Goal: Book appointment/travel/reservation

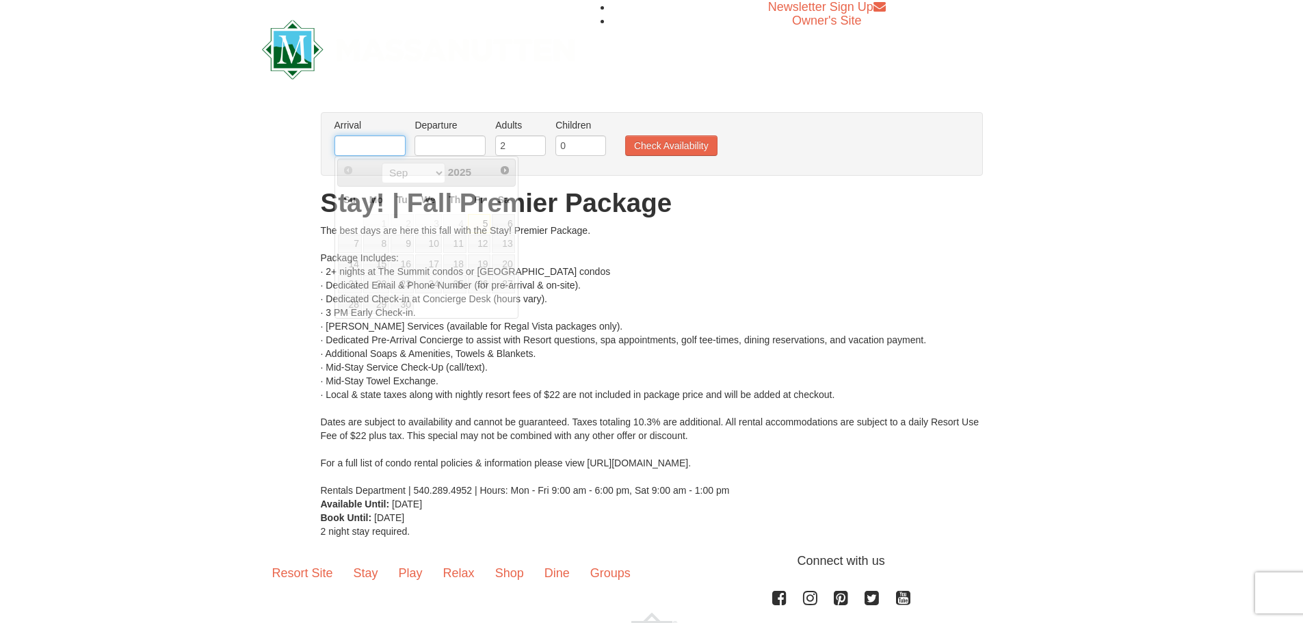
click at [349, 155] on input "text" at bounding box center [370, 145] width 71 height 21
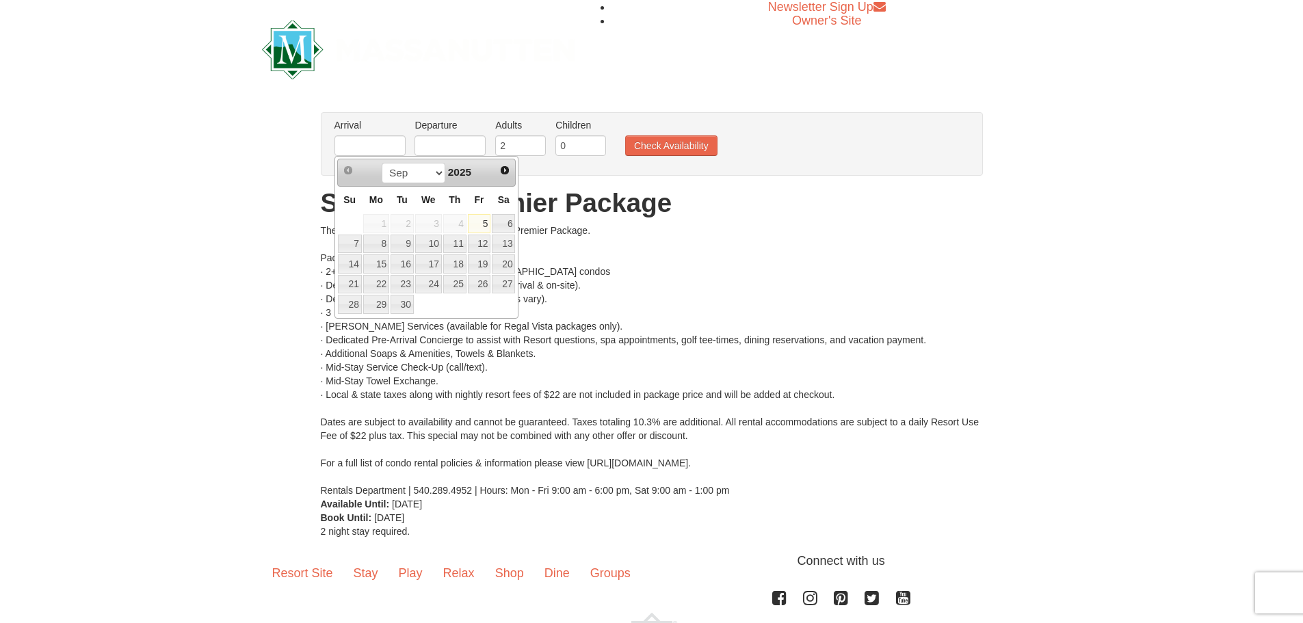
click at [486, 170] on div "Sep Oct Nov [DATE]" at bounding box center [426, 173] width 129 height 22
click at [499, 170] on link "Next" at bounding box center [504, 170] width 19 height 19
click at [499, 170] on span "Next" at bounding box center [504, 170] width 11 height 11
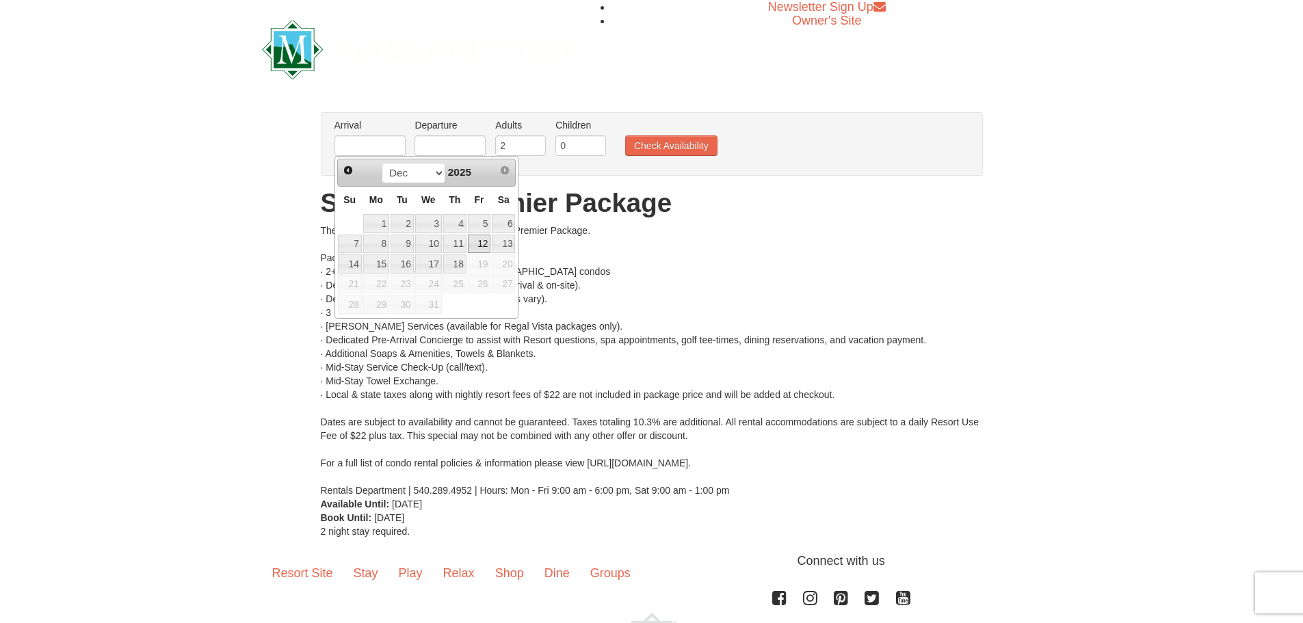
click at [482, 240] on link "12" at bounding box center [479, 244] width 23 height 19
type input "[DATE]"
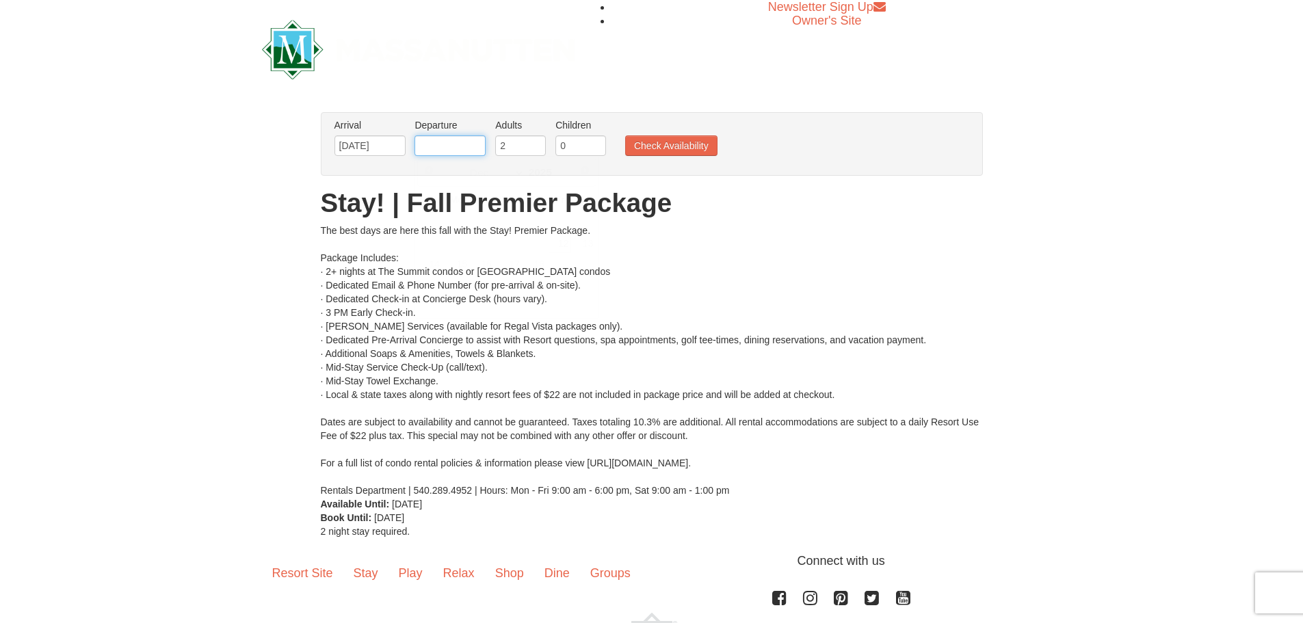
click at [442, 142] on input "text" at bounding box center [450, 145] width 71 height 21
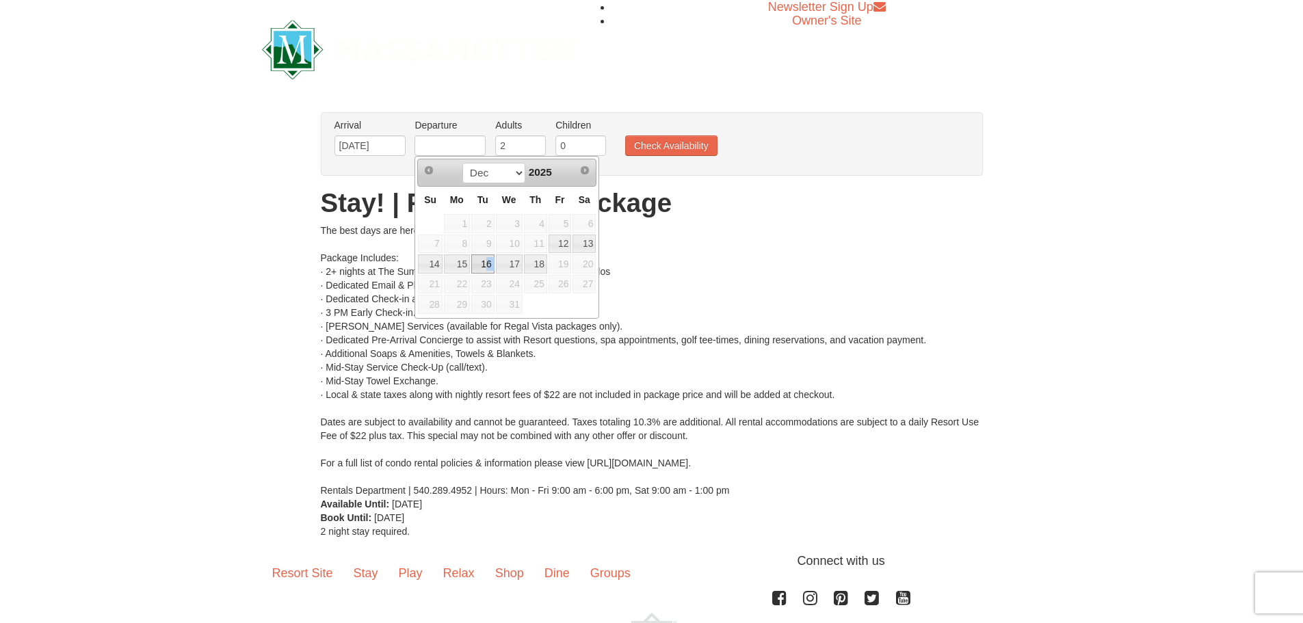
drag, startPoint x: 494, startPoint y: 263, endPoint x: 486, endPoint y: 265, distance: 7.8
click at [486, 265] on tr "14 15 16 17 18 19 20" at bounding box center [506, 264] width 179 height 21
click at [483, 265] on link "16" at bounding box center [482, 263] width 23 height 19
type input "[DATE]"
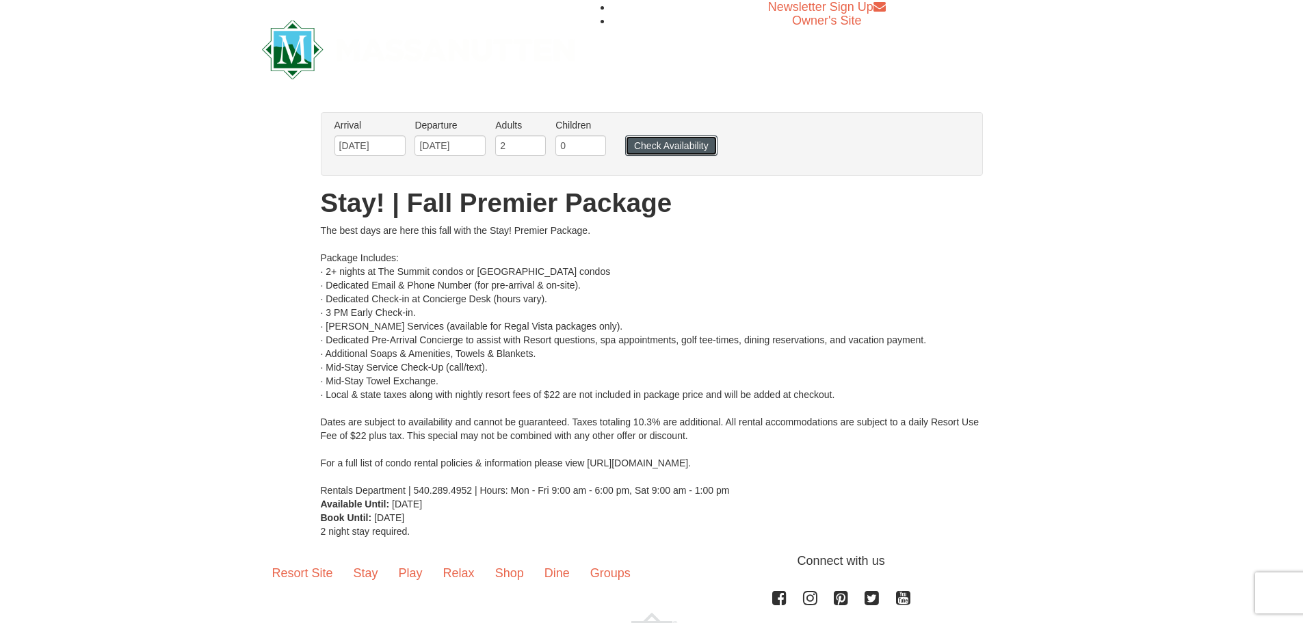
click at [649, 144] on button "Check Availability" at bounding box center [671, 145] width 92 height 21
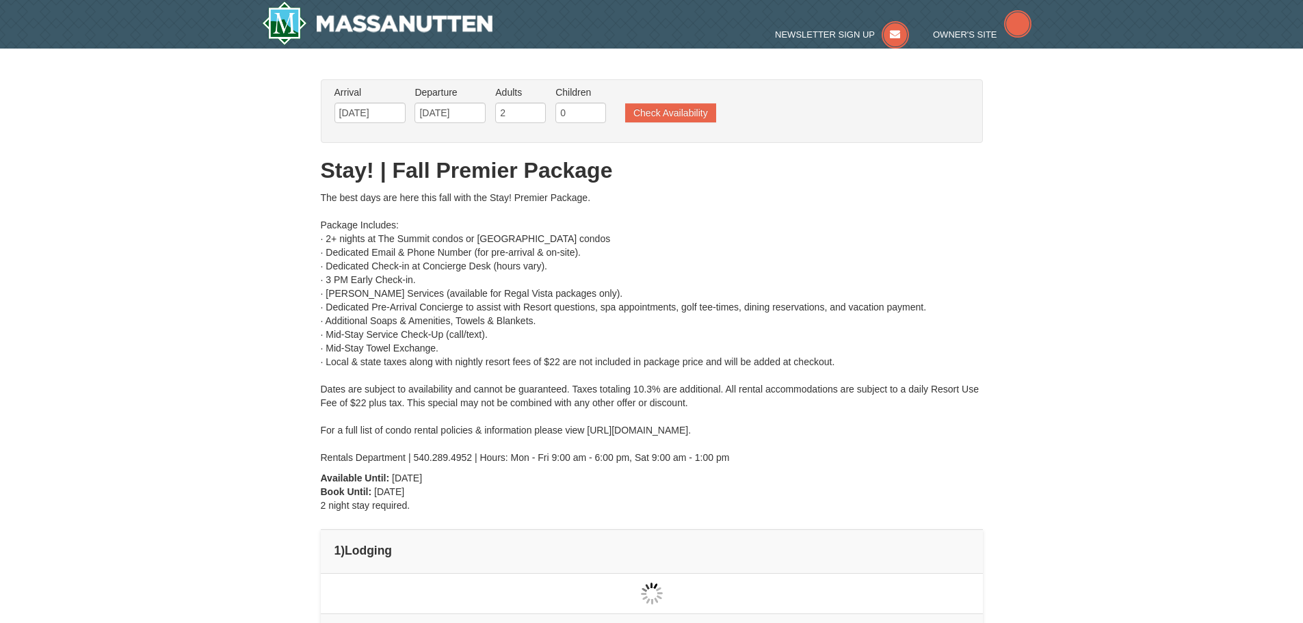
type input "[DATE]"
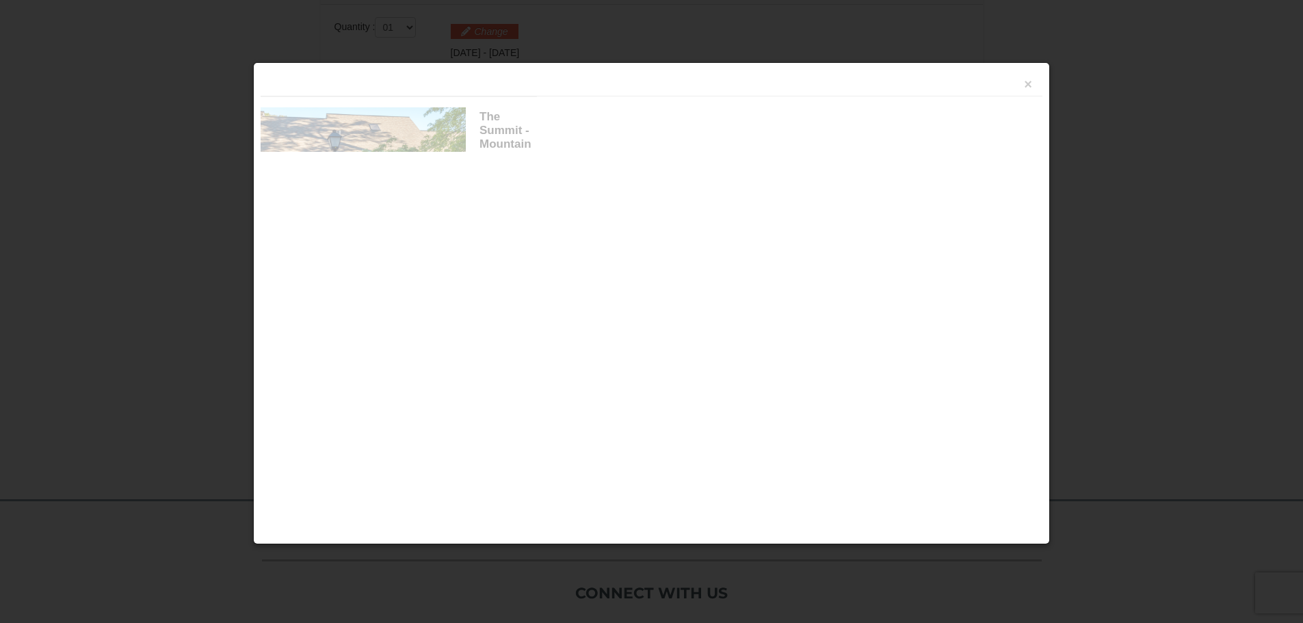
scroll to position [583, 0]
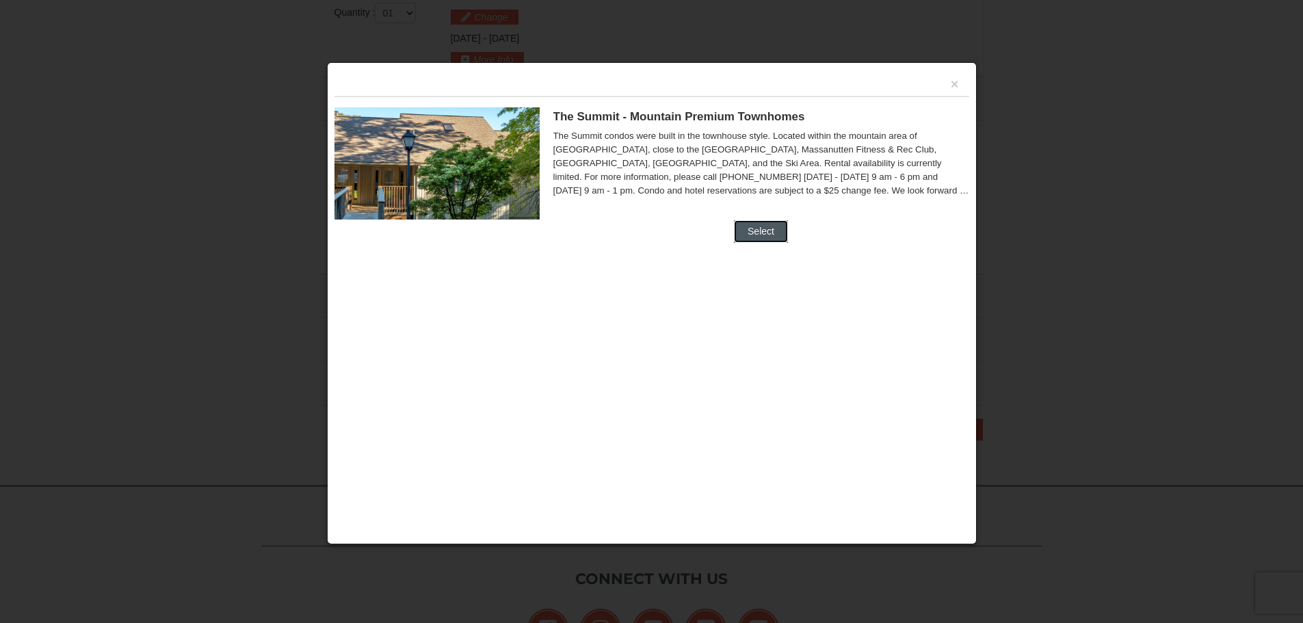
click at [759, 222] on button "Select" at bounding box center [761, 231] width 54 height 22
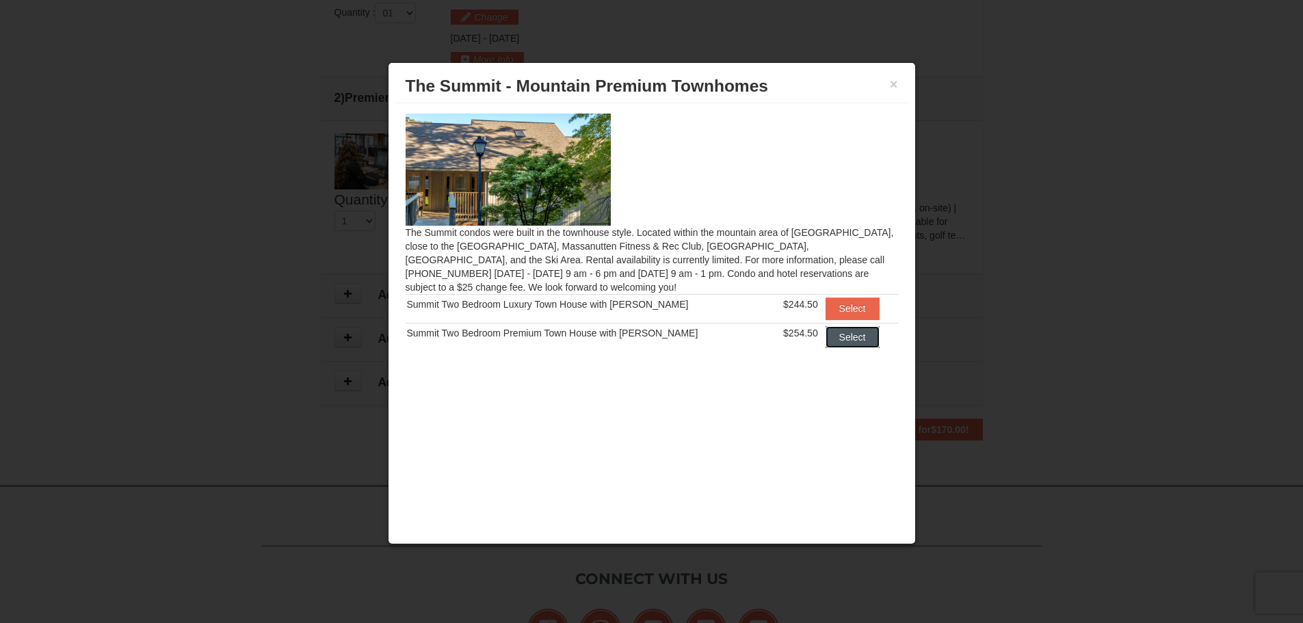
click at [846, 335] on button "Select" at bounding box center [853, 337] width 54 height 22
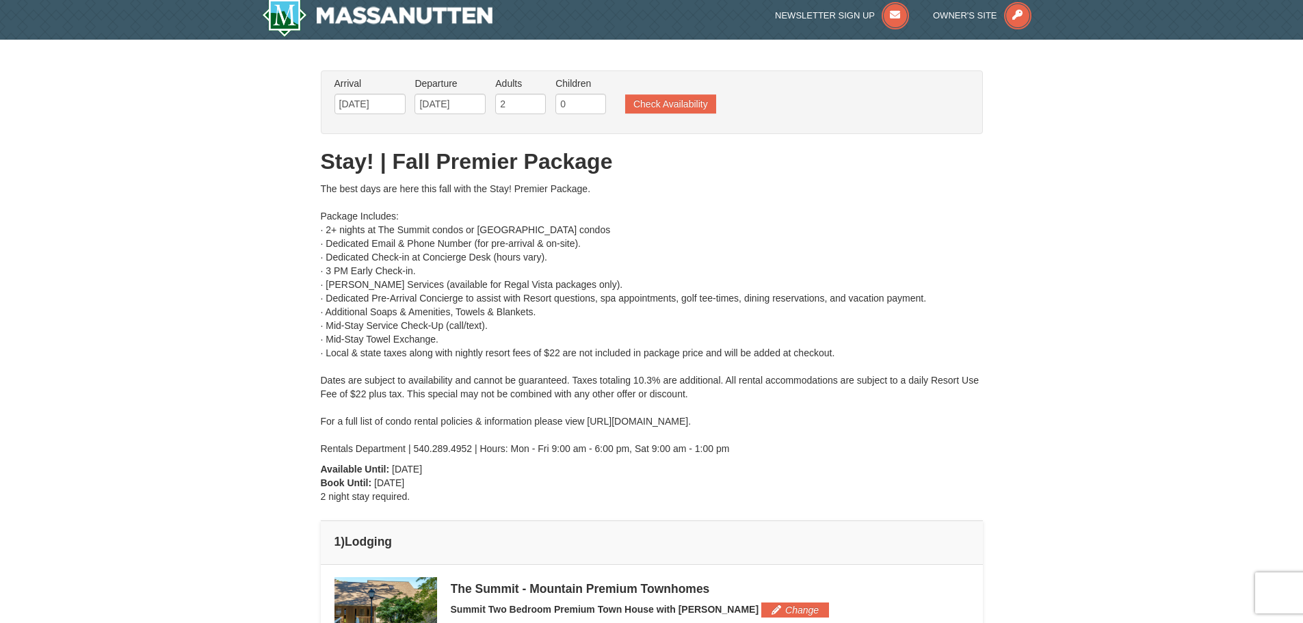
scroll to position [0, 0]
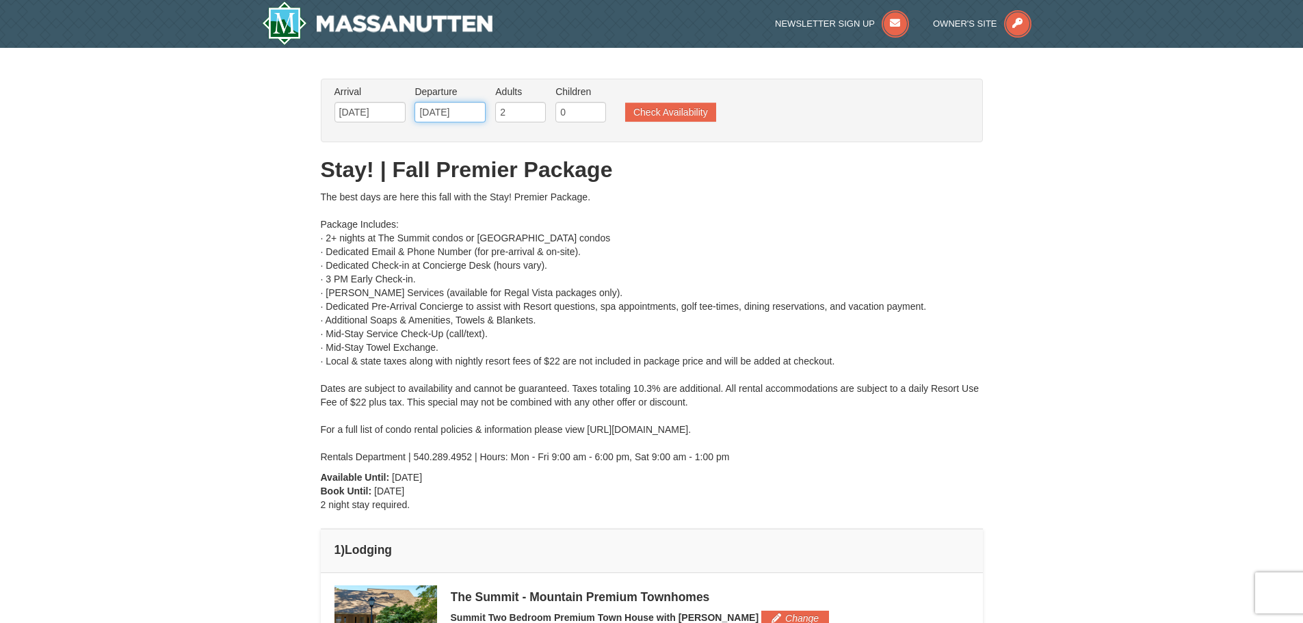
click at [426, 109] on input "[DATE]" at bounding box center [450, 112] width 71 height 21
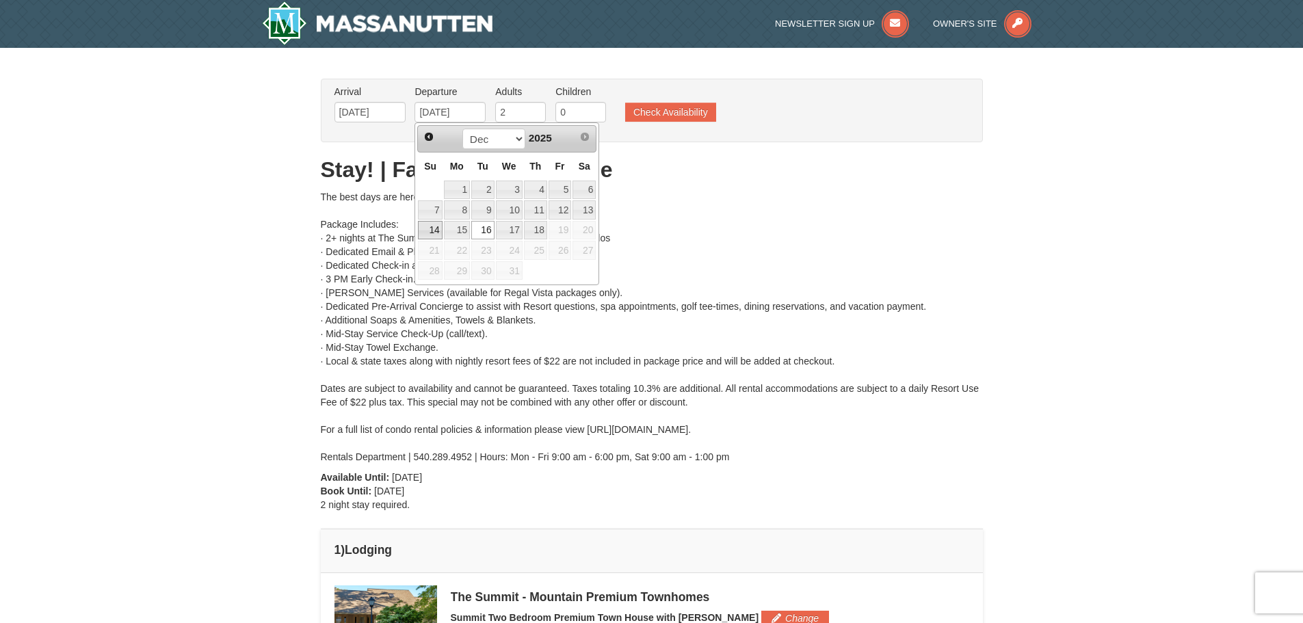
click at [437, 231] on link "14" at bounding box center [430, 230] width 24 height 19
type input "12/14/2025"
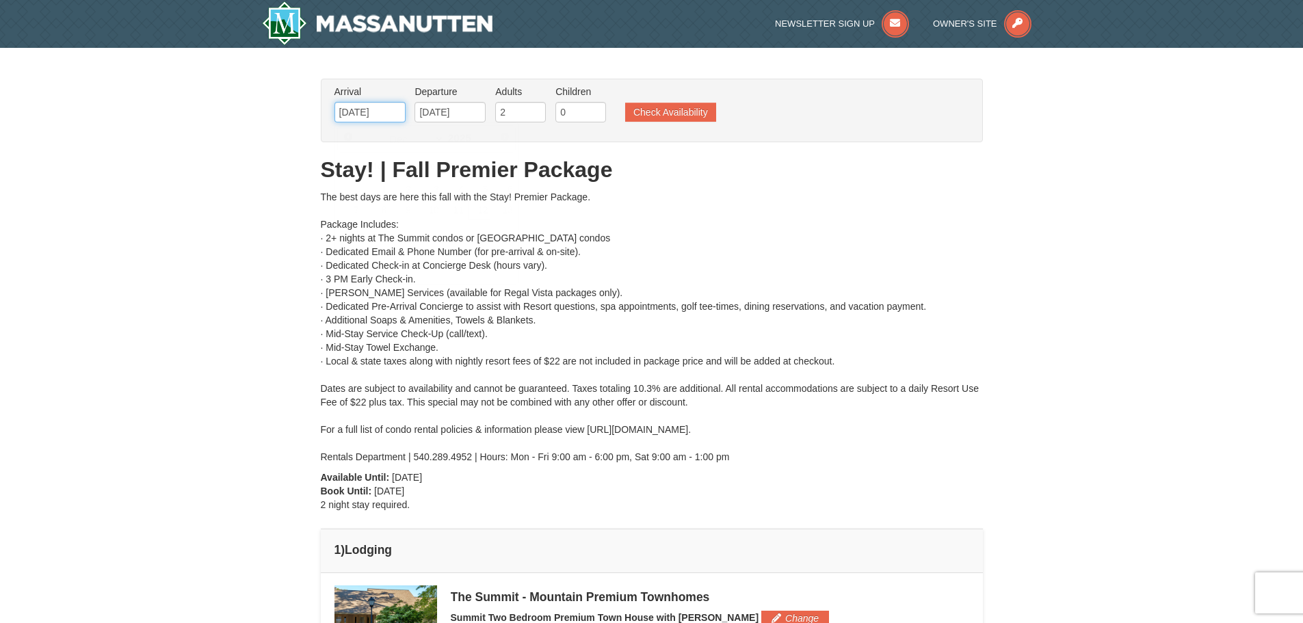
click at [382, 114] on input "[DATE]" at bounding box center [370, 112] width 71 height 21
click at [456, 116] on input "12/14/2025" at bounding box center [450, 112] width 71 height 21
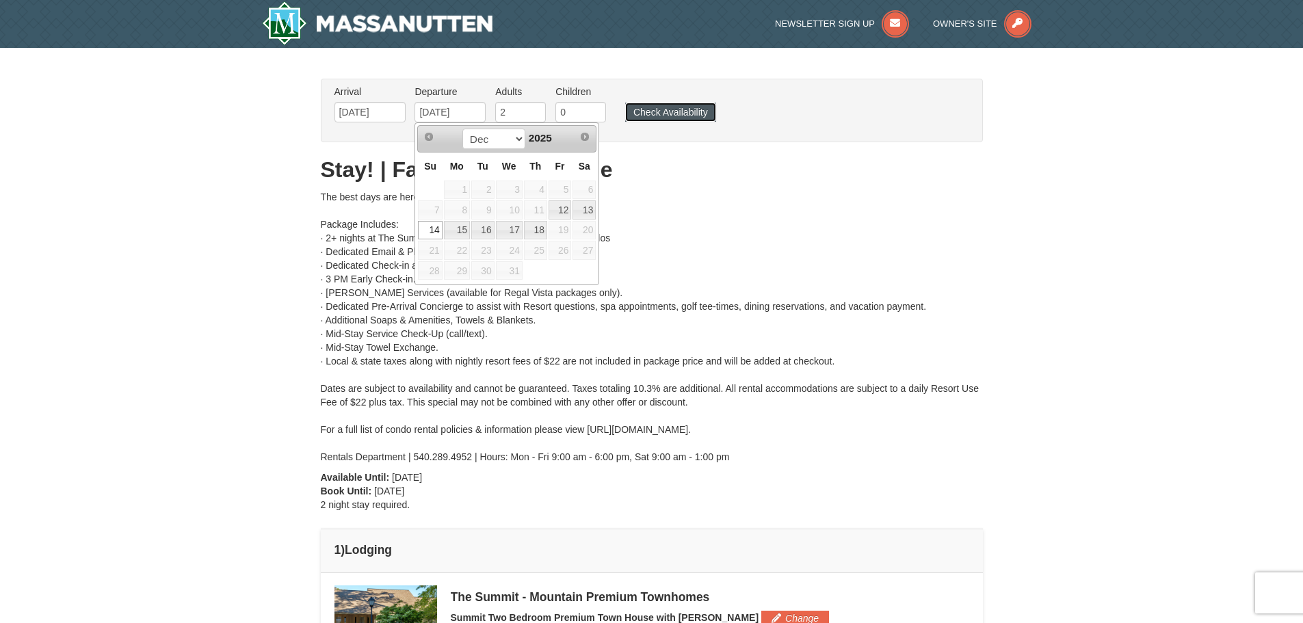
click at [653, 115] on button "Check Availability" at bounding box center [670, 112] width 91 height 19
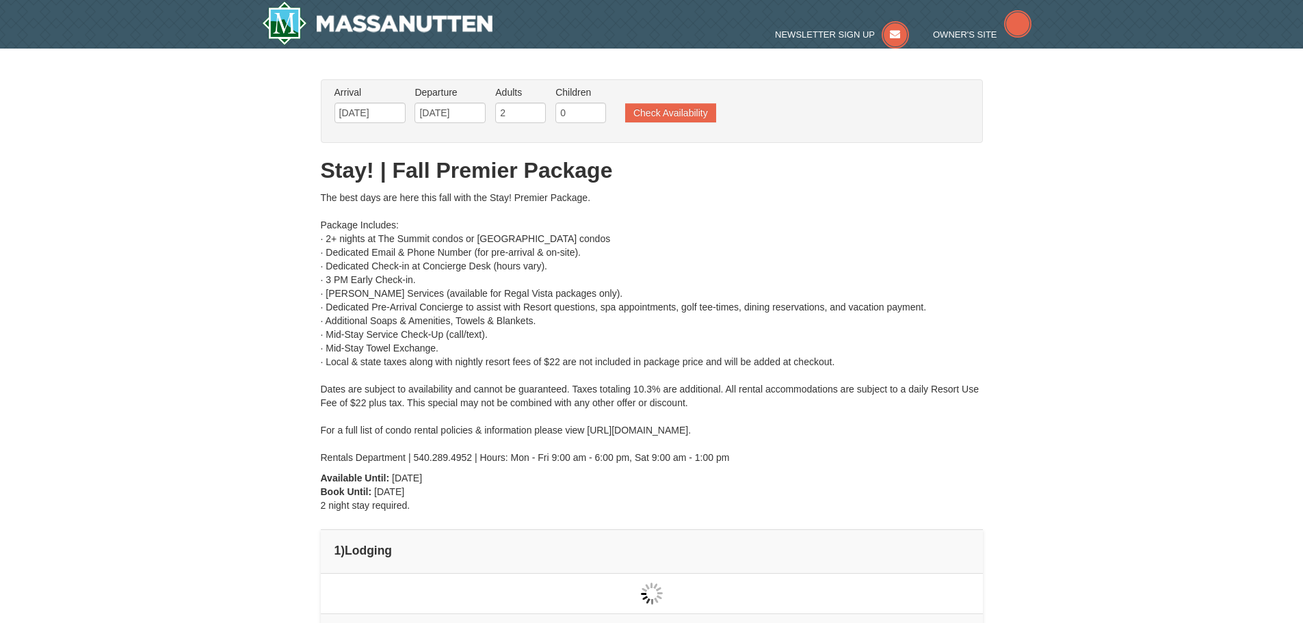
type input "[DATE]"
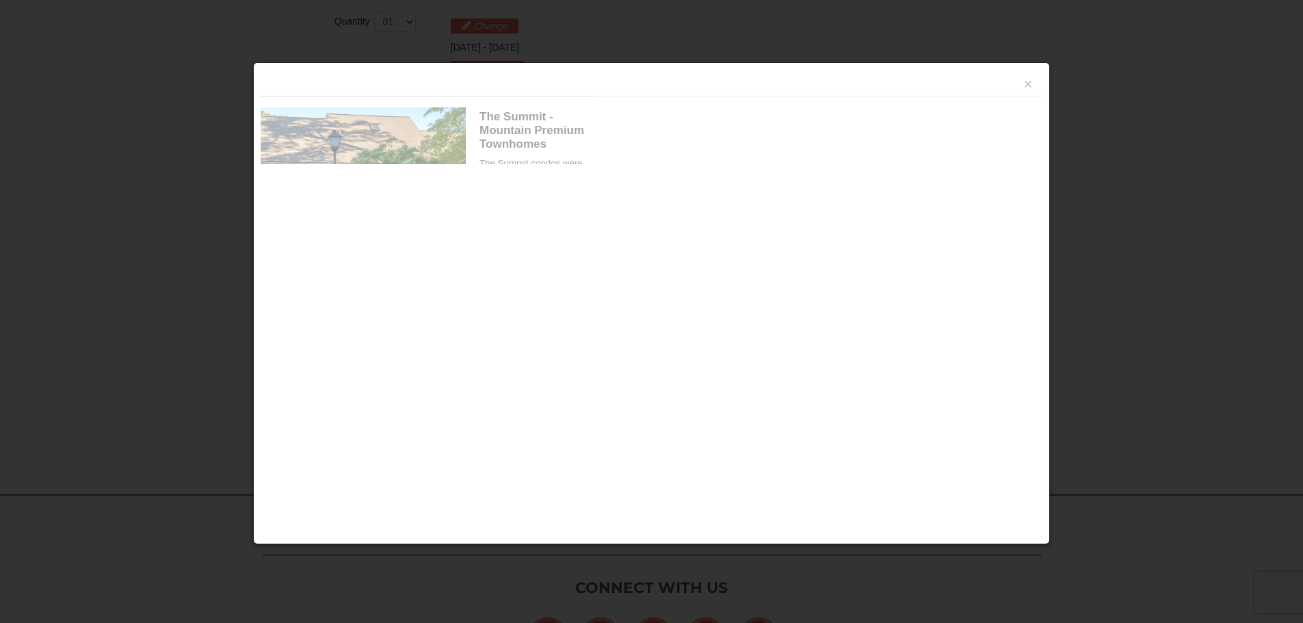
scroll to position [583, 0]
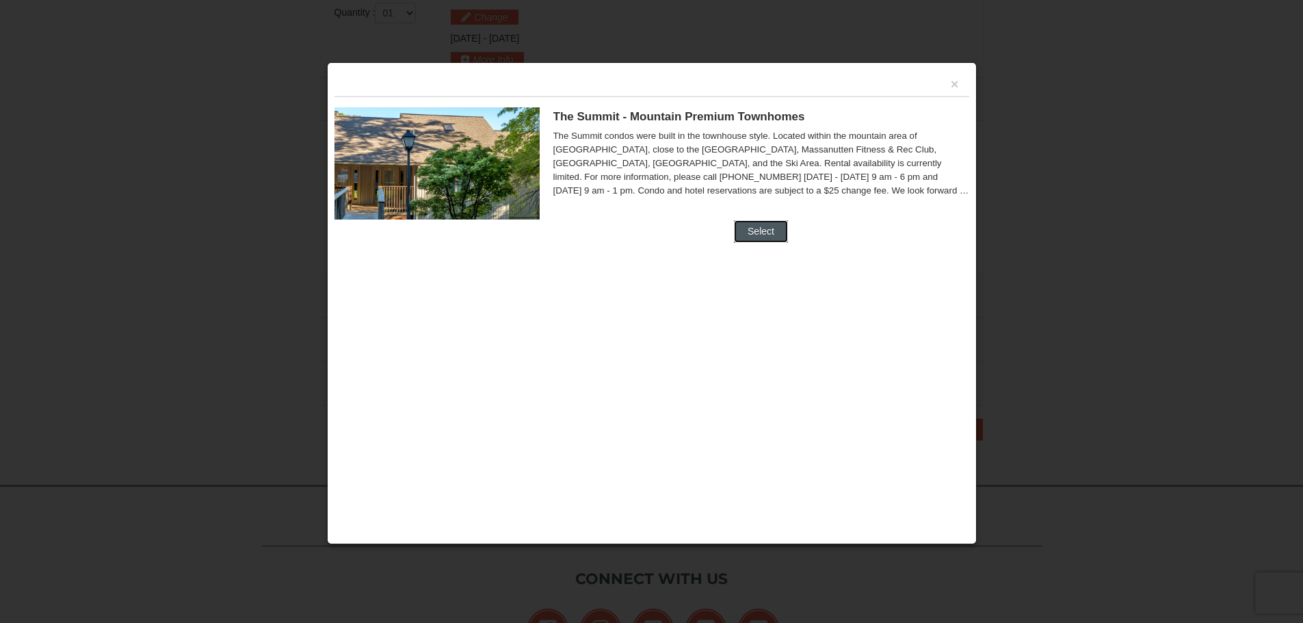
click at [761, 235] on button "Select" at bounding box center [761, 231] width 54 height 22
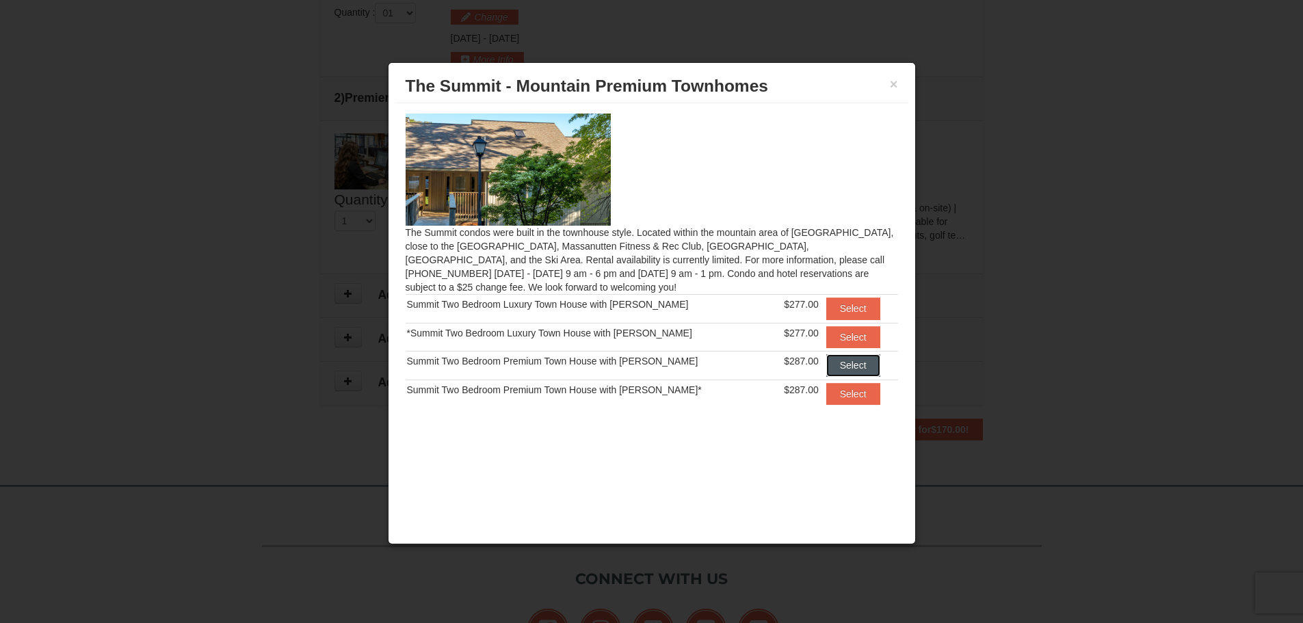
click at [851, 362] on button "Select" at bounding box center [853, 365] width 54 height 22
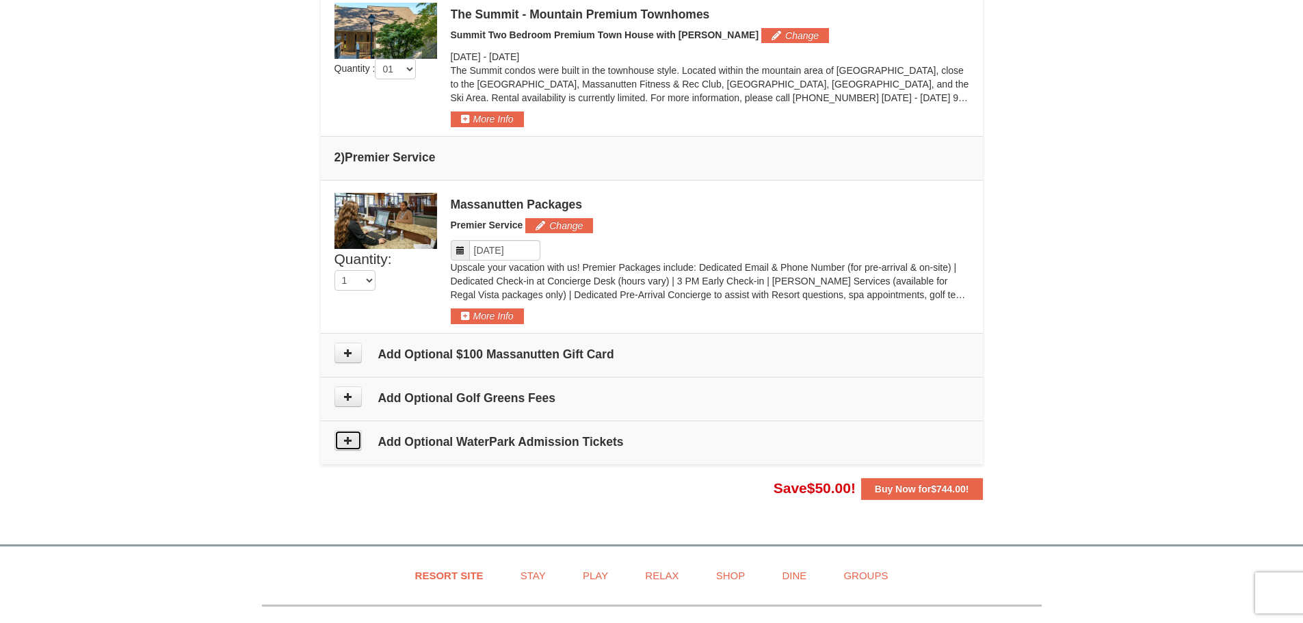
click at [354, 437] on button at bounding box center [348, 440] width 27 height 21
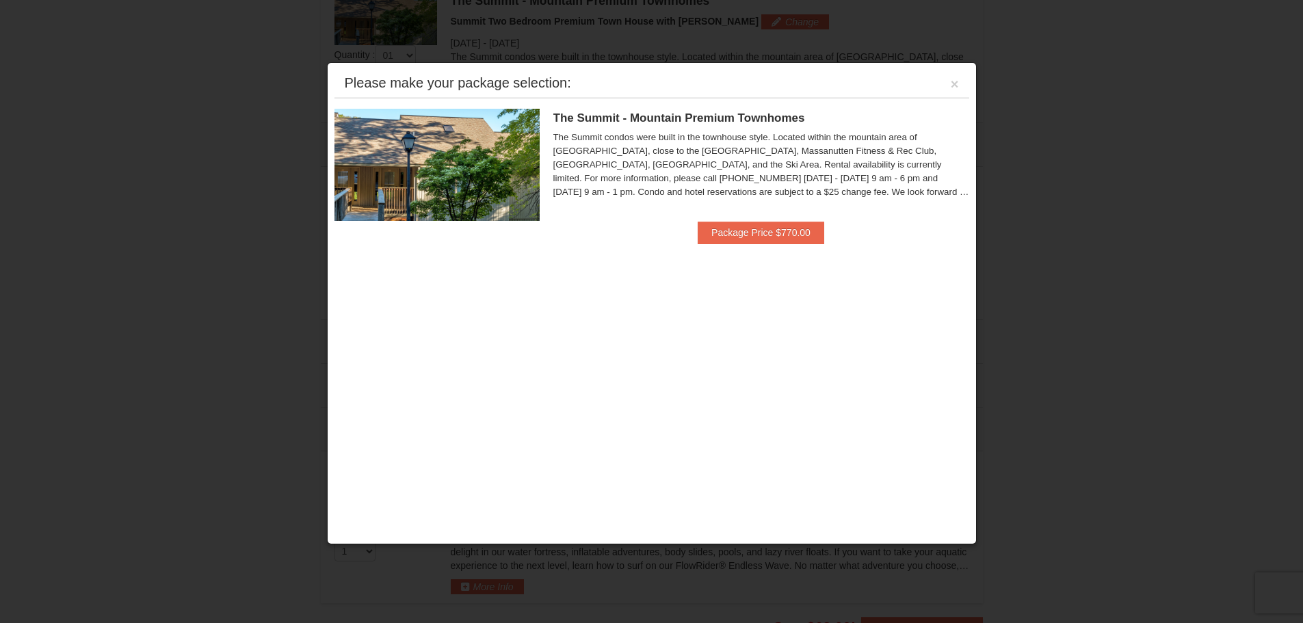
scroll to position [586, 0]
click at [954, 78] on button "×" at bounding box center [955, 84] width 8 height 14
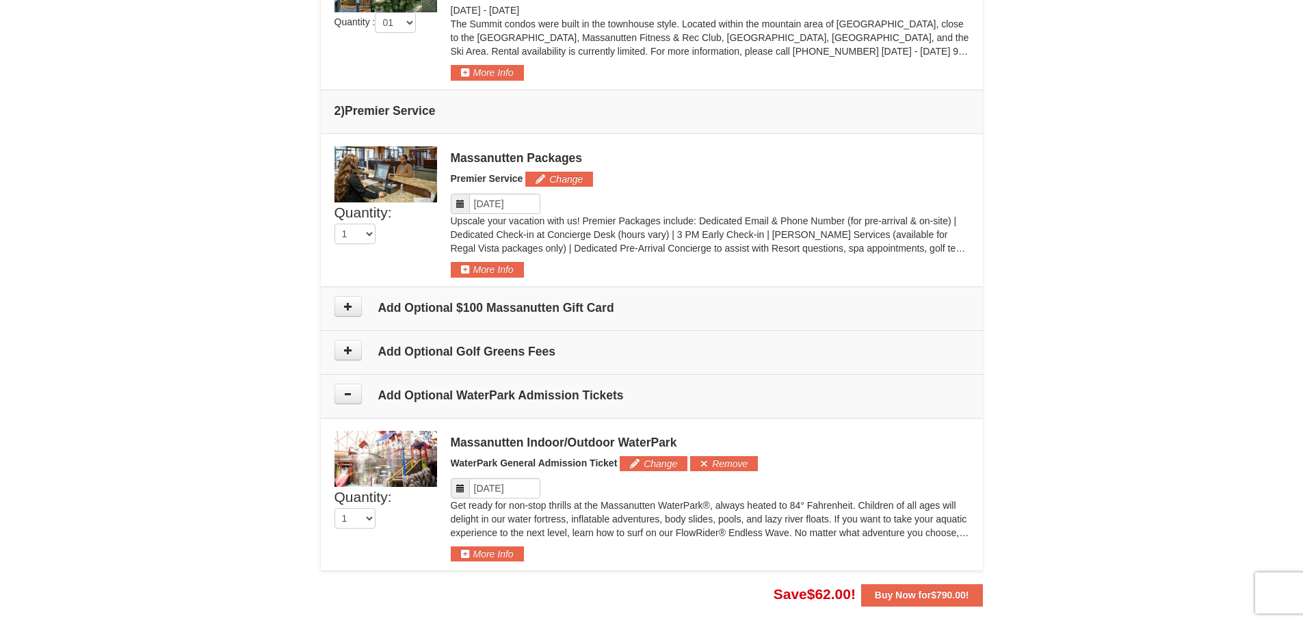
scroll to position [654, 0]
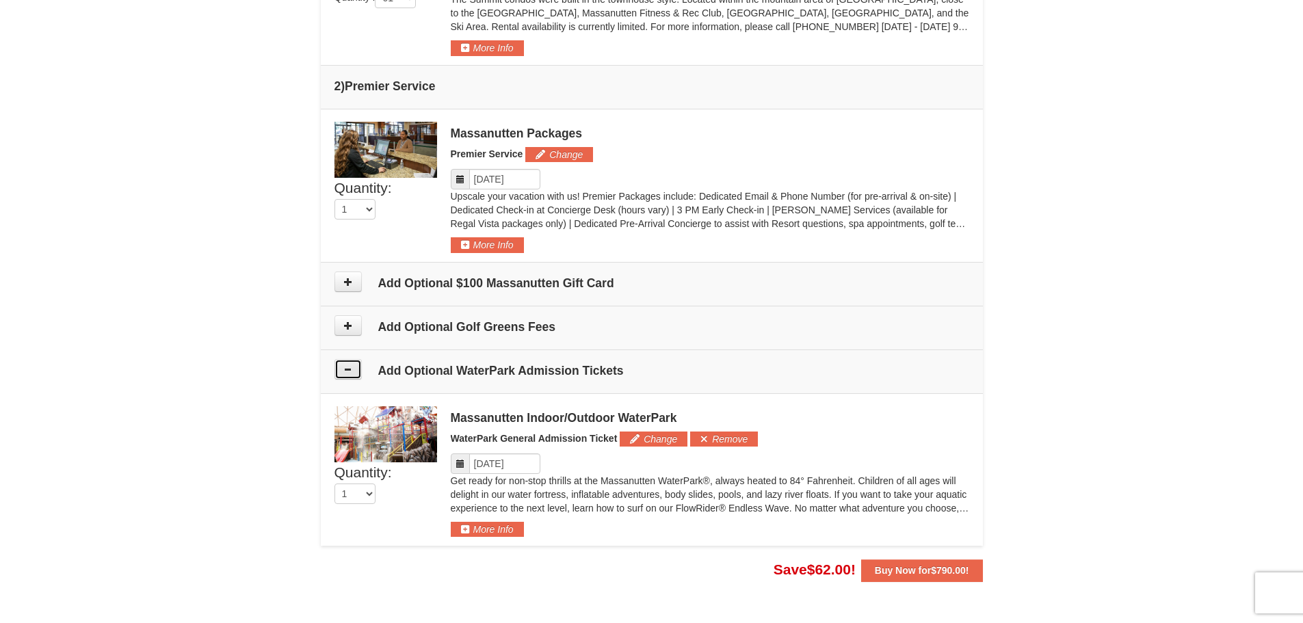
click at [350, 371] on icon at bounding box center [348, 370] width 10 height 10
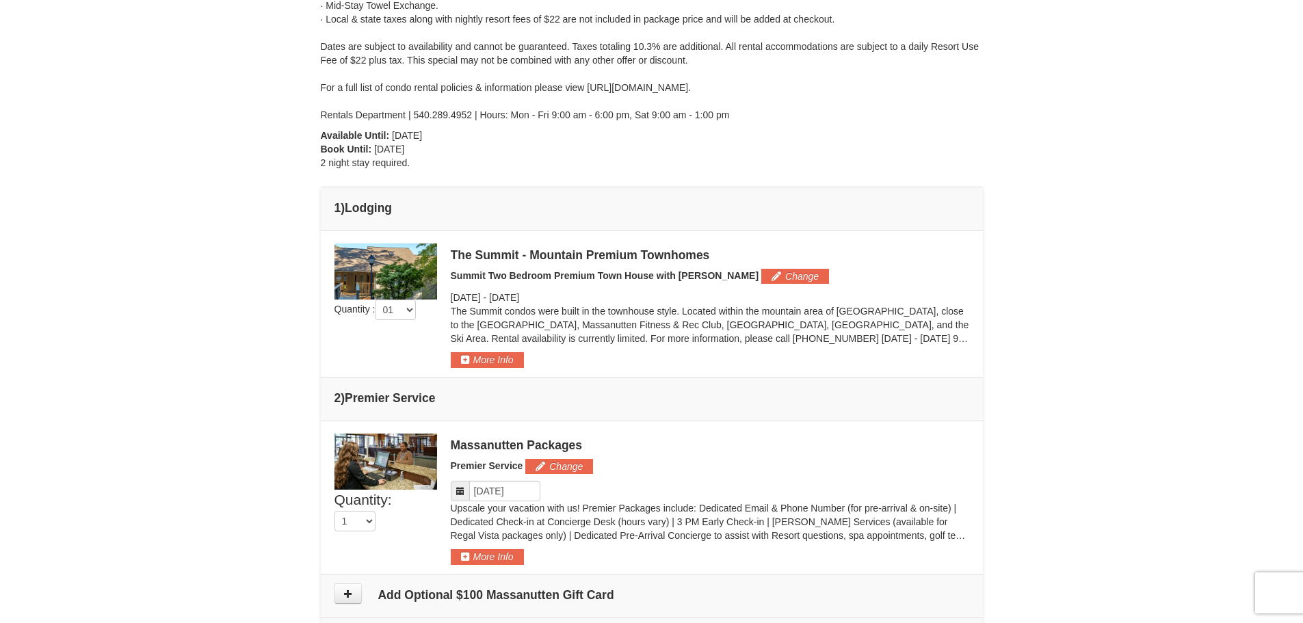
scroll to position [274, 0]
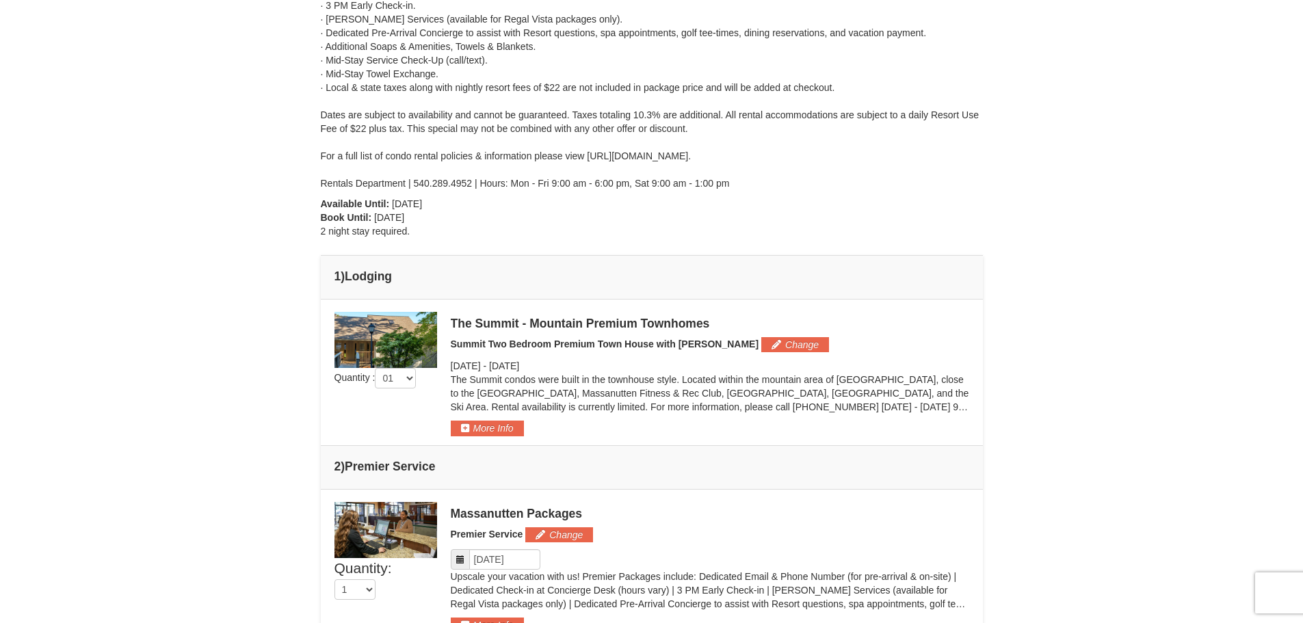
drag, startPoint x: 590, startPoint y: 157, endPoint x: 775, endPoint y: 153, distance: 184.8
click at [775, 153] on div "The best days are here this fall with the Stay! Premier Package. Package Includ…" at bounding box center [652, 54] width 662 height 274
drag, startPoint x: 588, startPoint y: 155, endPoint x: 668, endPoint y: 161, distance: 81.0
click at [668, 161] on div "The best days are here this fall with the Stay! Premier Package. Package Includ…" at bounding box center [652, 54] width 662 height 274
